Goal: Transaction & Acquisition: Purchase product/service

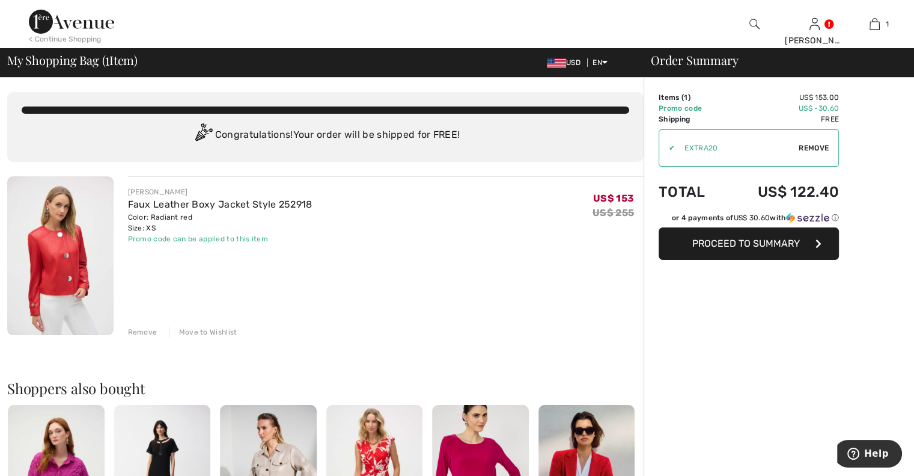
click at [759, 239] on span "Proceed to Summary" at bounding box center [747, 242] width 108 height 11
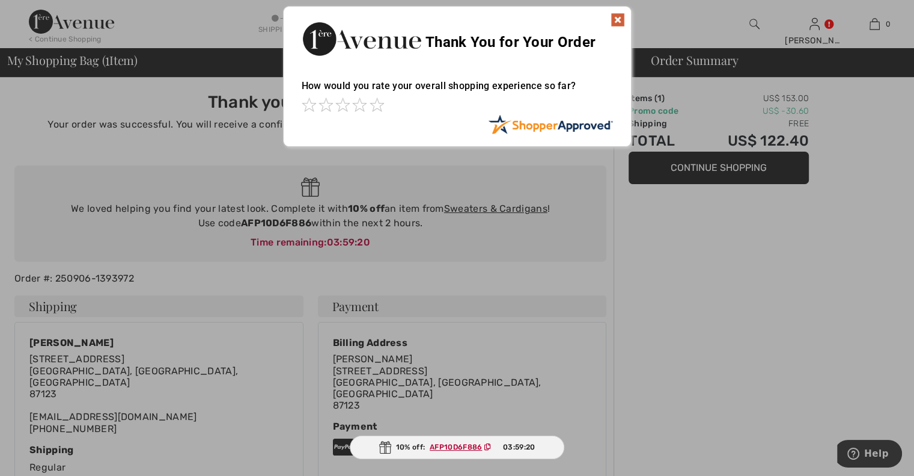
click at [618, 19] on img at bounding box center [618, 20] width 14 height 14
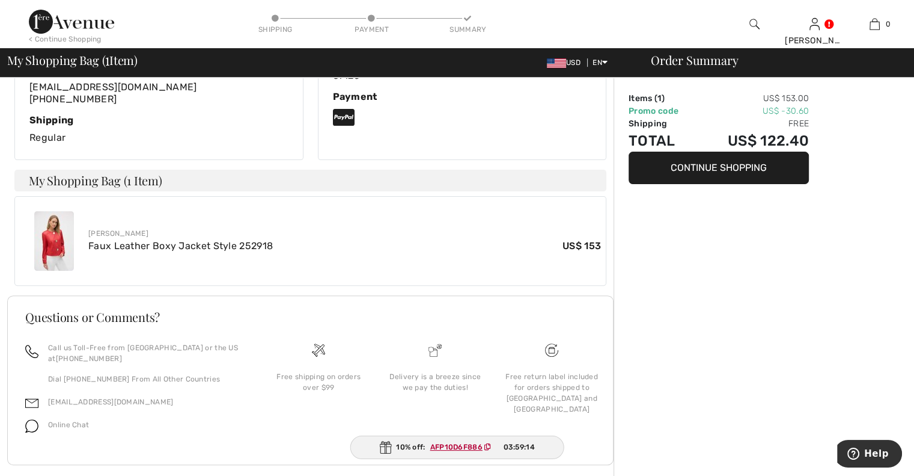
scroll to position [336, 0]
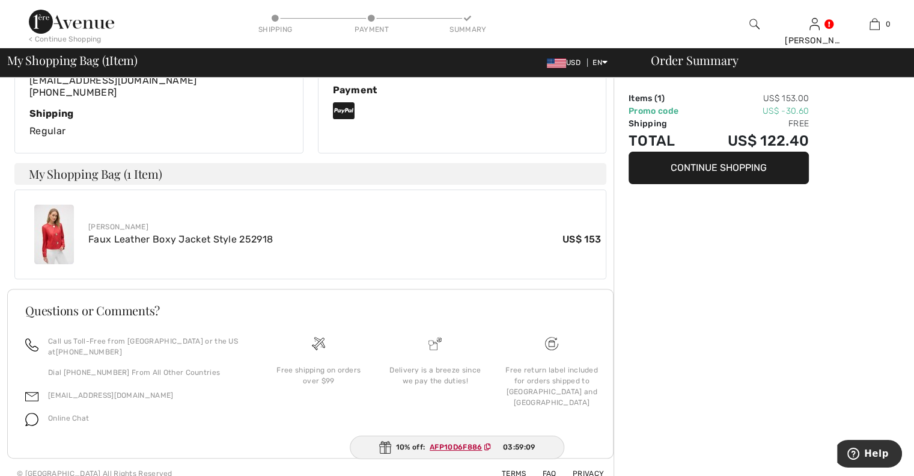
click at [58, 23] on img at bounding box center [71, 22] width 85 height 24
